Goal: Information Seeking & Learning: Stay updated

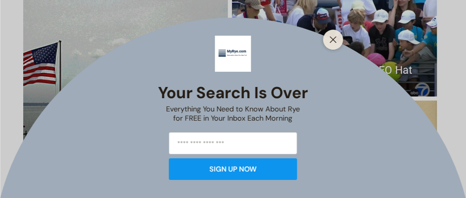
click at [363, 53] on div "Your Search is Over Everything You Need to Know About Rye for FREE in Your Inbo…" at bounding box center [233, 99] width 466 height 198
click at [336, 37] on line "Close" at bounding box center [333, 40] width 6 height 6
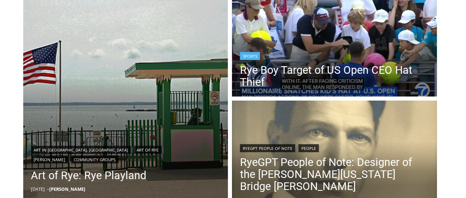
click at [326, 40] on img "Read More Rye Boy Target of US Open CEO Hat Thief" at bounding box center [334, 47] width 205 height 103
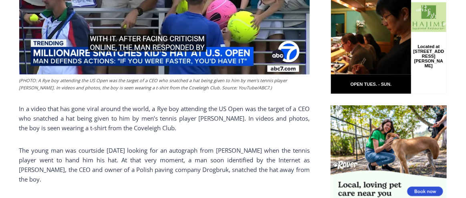
scroll to position [422, 0]
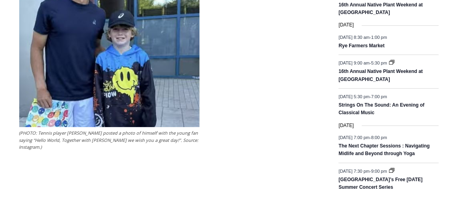
scroll to position [1057, 0]
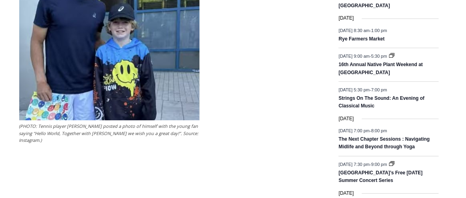
click at [168, 72] on img at bounding box center [109, 22] width 180 height 196
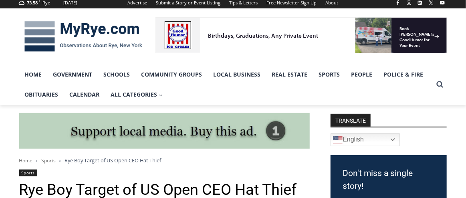
scroll to position [105, 0]
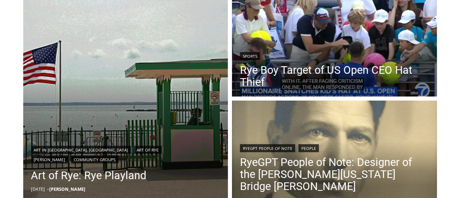
click at [446, 149] on div "Art in Rye, NY | Art of Rye | Cancro | Community Groups Art of Rye: Rye Playlan…" at bounding box center [233, 100] width 428 height 213
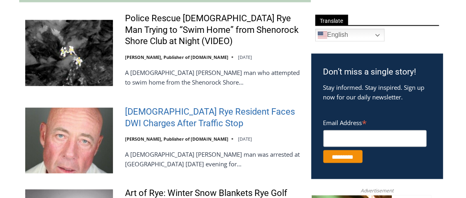
scroll to position [386, 0]
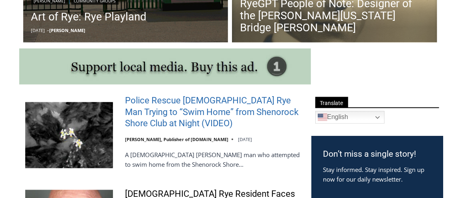
click at [151, 105] on link "Police Rescue [DEMOGRAPHIC_DATA] Rye Man Trying to “Swim Home” from Shenorock S…" at bounding box center [213, 112] width 176 height 34
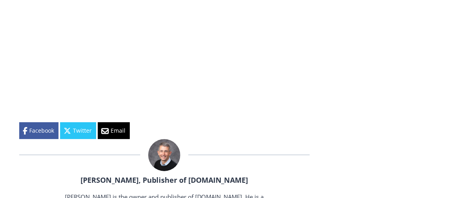
scroll to position [1255, 0]
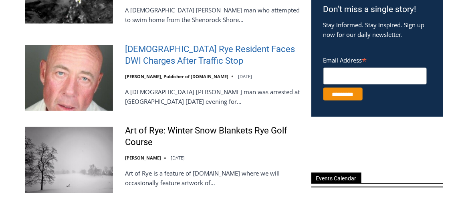
click at [194, 51] on link "[DEMOGRAPHIC_DATA] Rye Resident Faces DWI Charges After Traffic Stop" at bounding box center [213, 55] width 176 height 23
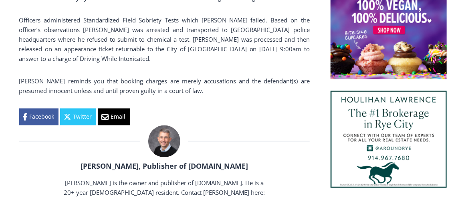
scroll to position [620, 0]
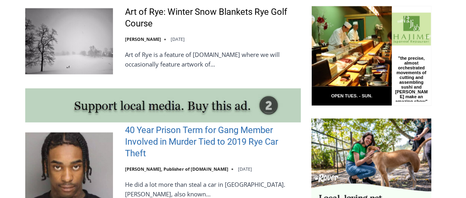
scroll to position [729, 0]
